Goal: Task Accomplishment & Management: Manage account settings

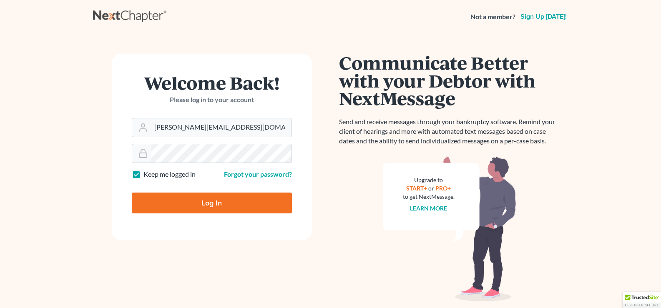
type input "Thinking..."
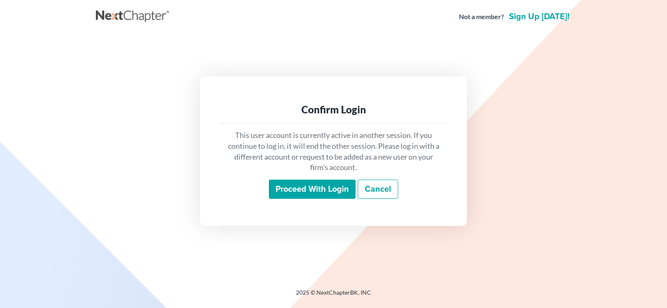
click at [307, 190] on input "Proceed with login" at bounding box center [312, 189] width 87 height 19
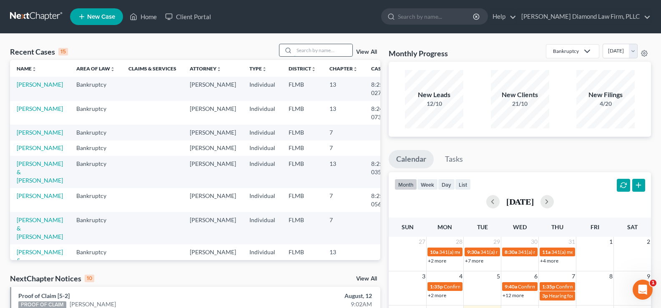
click at [309, 55] on input "search" at bounding box center [323, 50] width 58 height 12
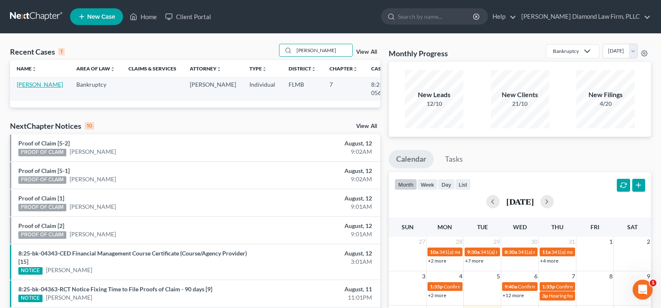
type input "[PERSON_NAME]"
click at [23, 88] on link "[PERSON_NAME]" at bounding box center [40, 84] width 46 height 7
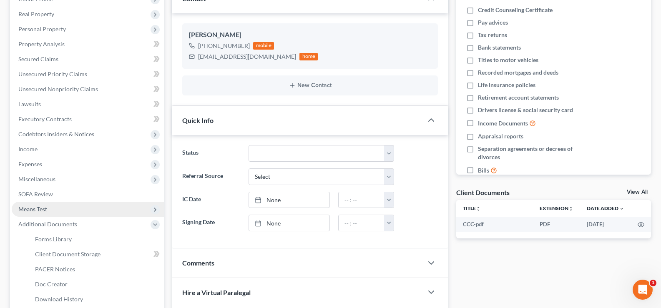
scroll to position [208, 0]
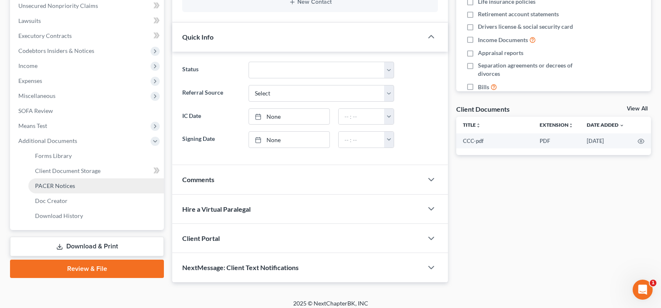
click at [74, 188] on span "PACER Notices" at bounding box center [55, 185] width 40 height 7
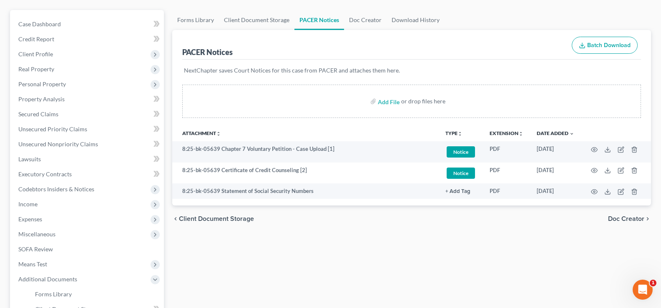
scroll to position [83, 0]
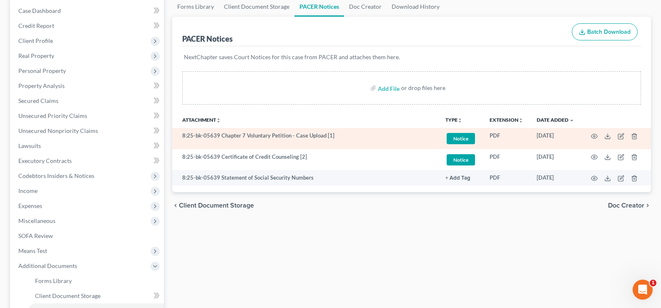
click at [464, 139] on span "Notice" at bounding box center [461, 138] width 28 height 11
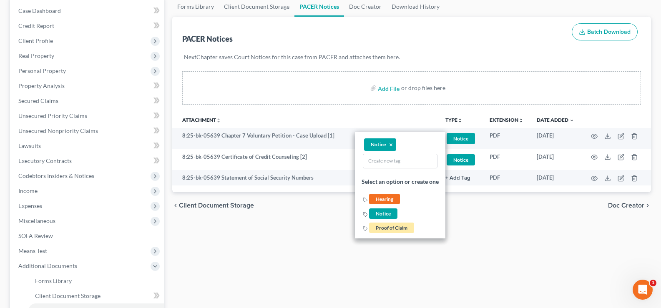
drag, startPoint x: 580, startPoint y: 244, endPoint x: 586, endPoint y: 211, distance: 33.5
click at [580, 243] on div "Forms Library Client Document Storage PACER Notices Doc Creator Download Histor…" at bounding box center [411, 200] width 487 height 406
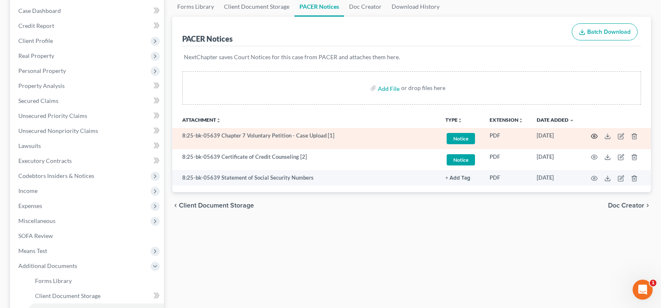
click at [594, 137] on circle "button" at bounding box center [594, 136] width 2 height 2
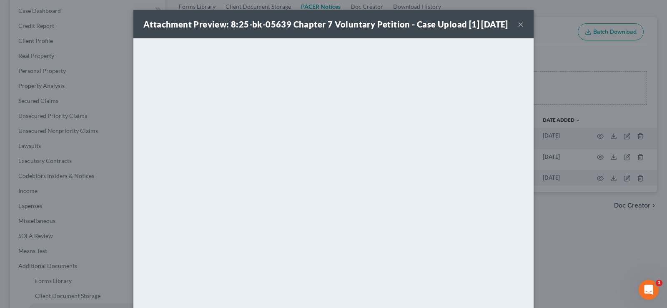
click at [518, 29] on button "×" at bounding box center [521, 24] width 6 height 10
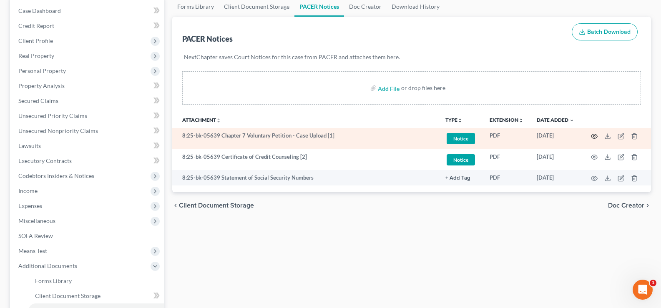
click at [595, 137] on icon "button" at bounding box center [594, 136] width 7 height 7
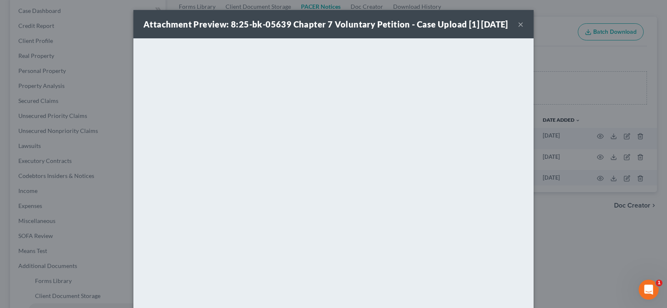
click at [518, 29] on button "×" at bounding box center [521, 24] width 6 height 10
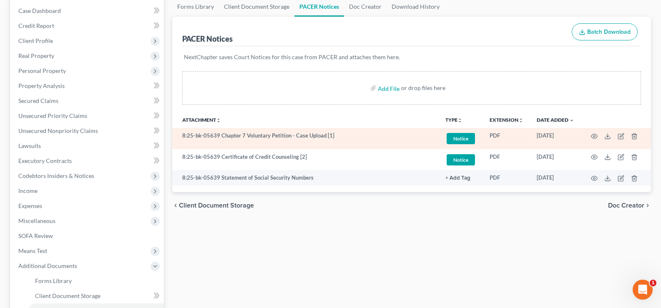
click at [464, 138] on span "Notice" at bounding box center [461, 138] width 28 height 11
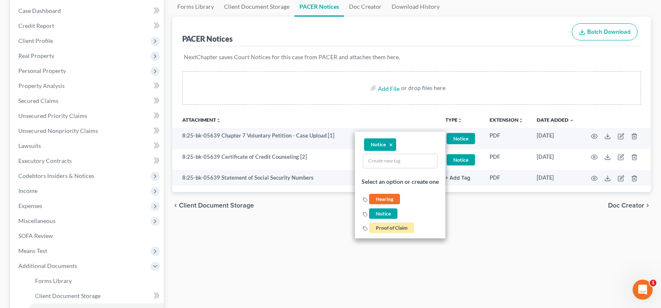
click at [507, 234] on div "Forms Library Client Document Storage PACER Notices Doc Creator Download Histor…" at bounding box center [411, 200] width 487 height 406
